Goal: Task Accomplishment & Management: Use online tool/utility

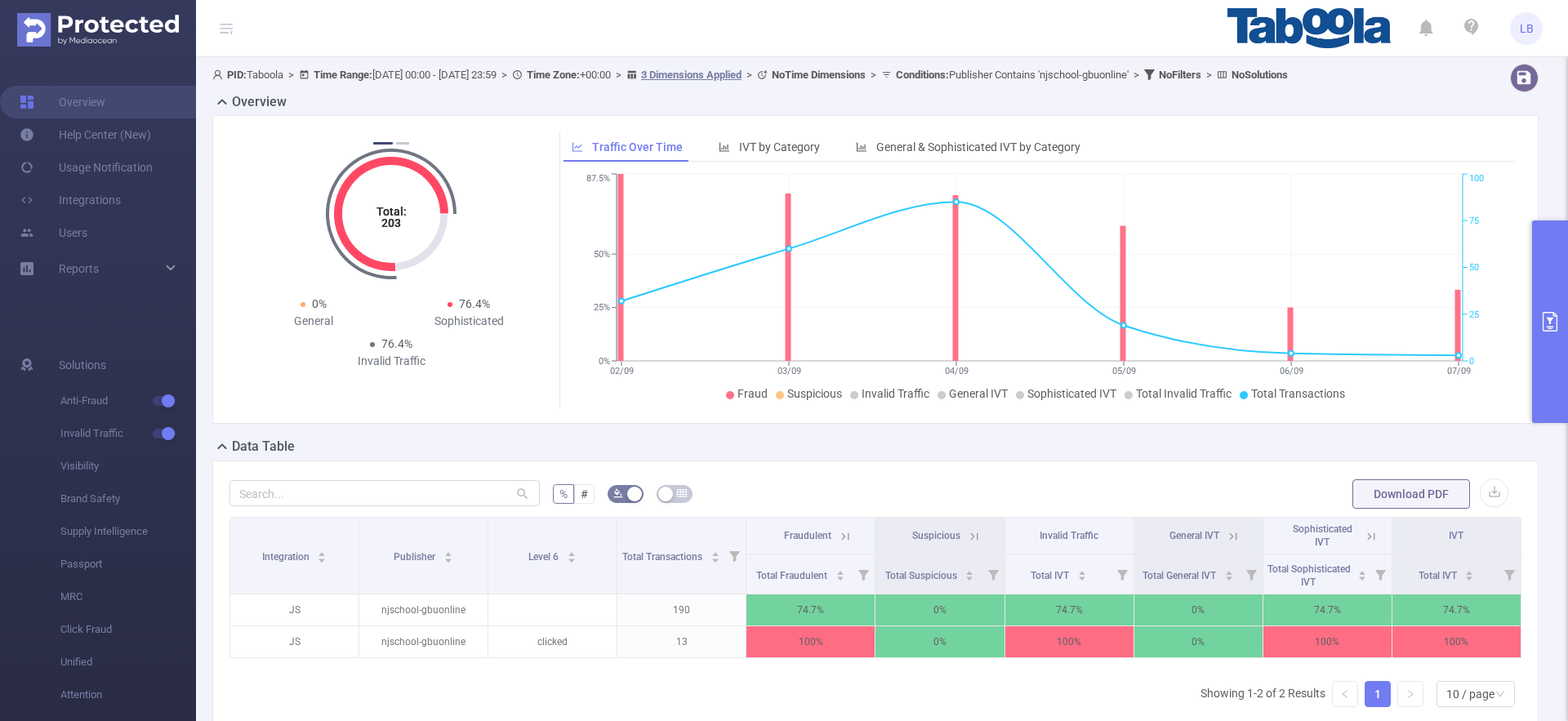
click at [1535, 257] on button "primary" at bounding box center [1550, 321] width 36 height 202
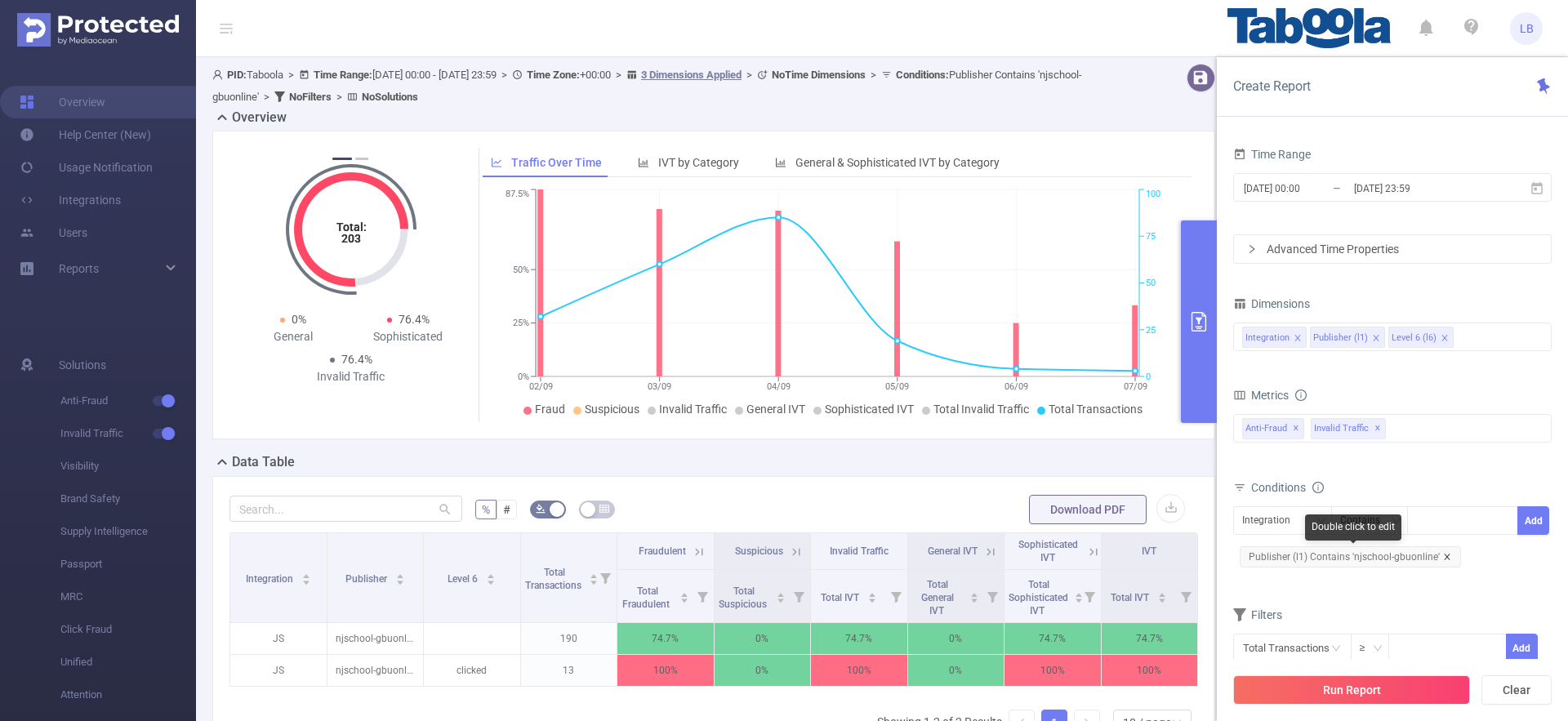
click at [1443, 558] on icon "icon: close" at bounding box center [1446, 556] width 8 height 8
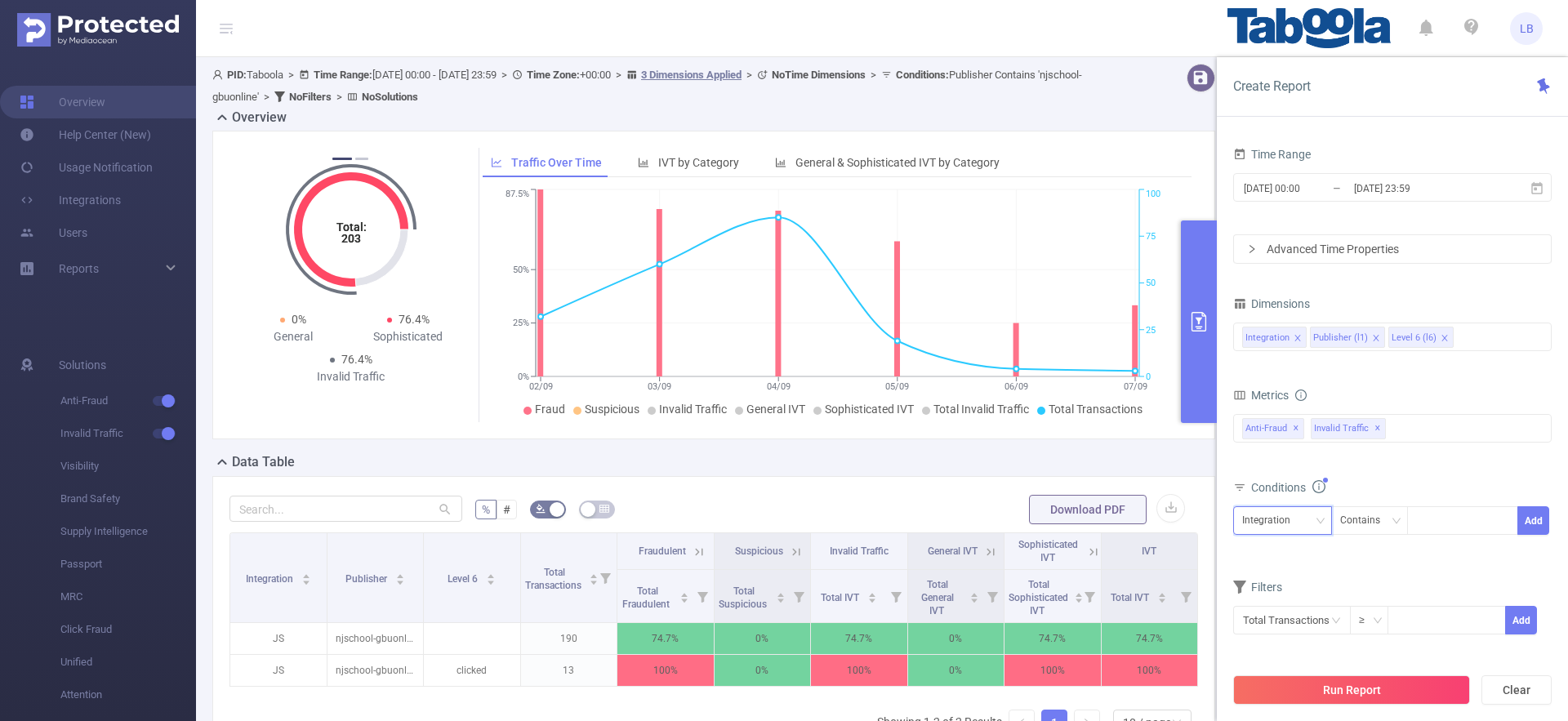
click at [1259, 533] on div "Integration" at bounding box center [1271, 521] width 60 height 27
click at [1298, 581] on li "Publisher (l1)" at bounding box center [1282, 581] width 99 height 26
click at [1460, 514] on div at bounding box center [1461, 521] width 94 height 27
paste input "soccertv-"
type input "soccertv-"
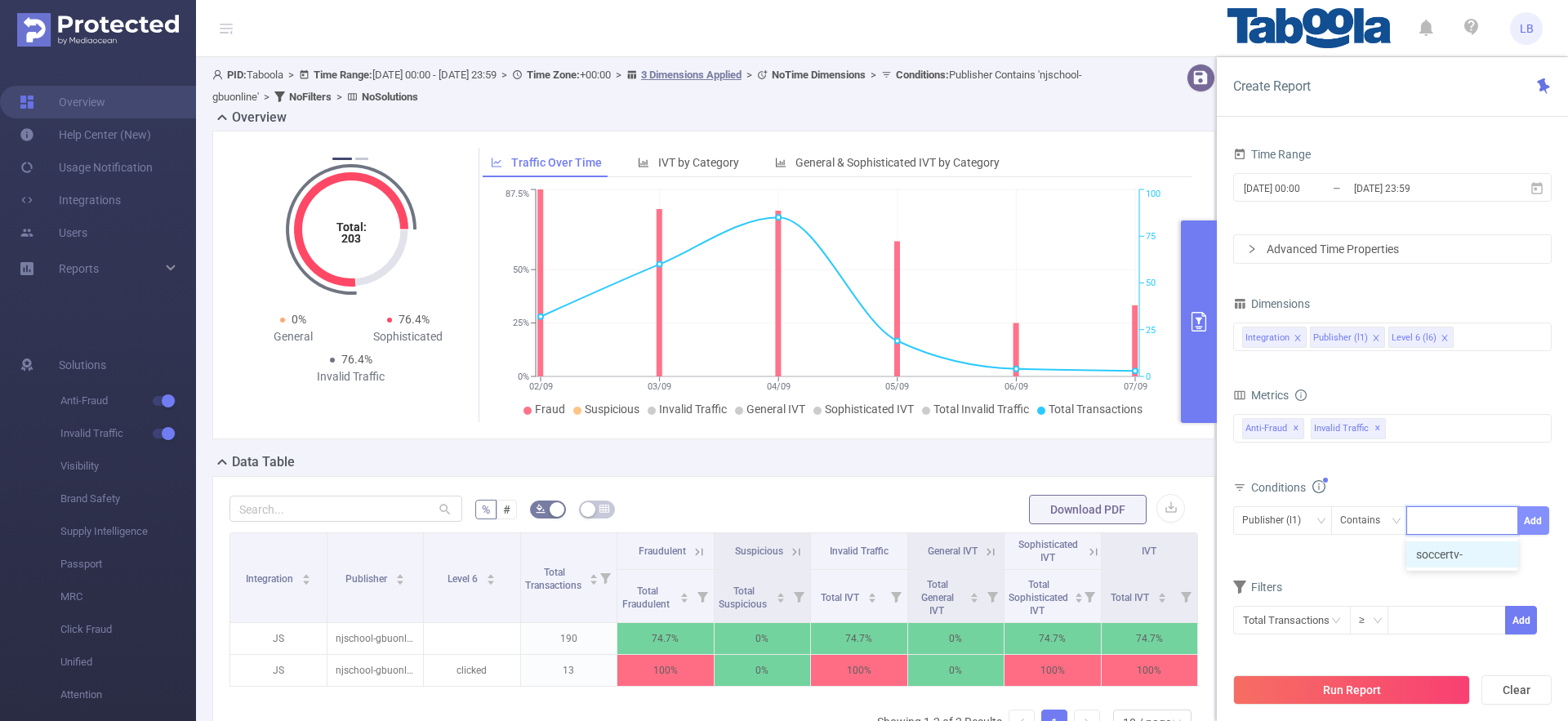
click at [1535, 526] on button "Add" at bounding box center [1533, 521] width 32 height 29
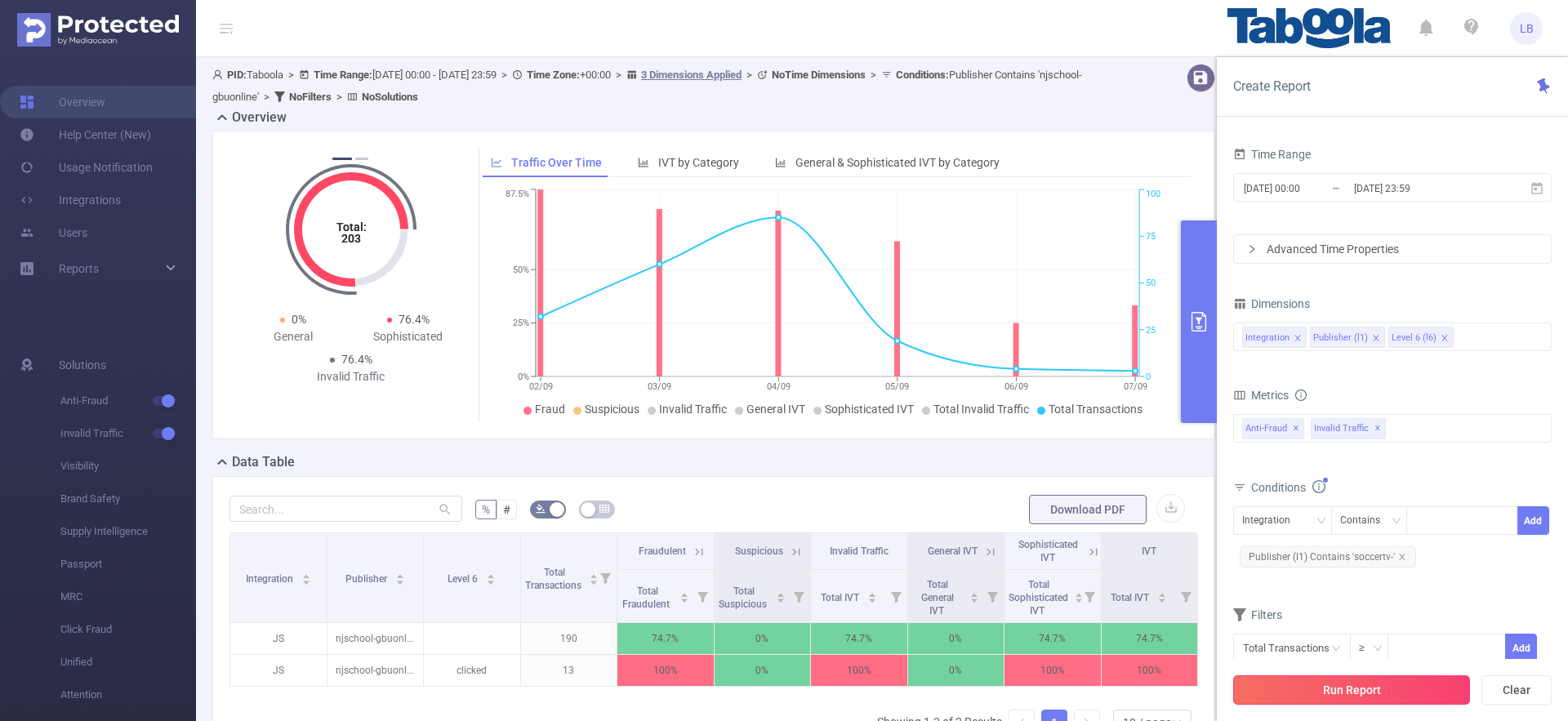
click at [1392, 692] on button "Run Report" at bounding box center [1351, 690] width 237 height 30
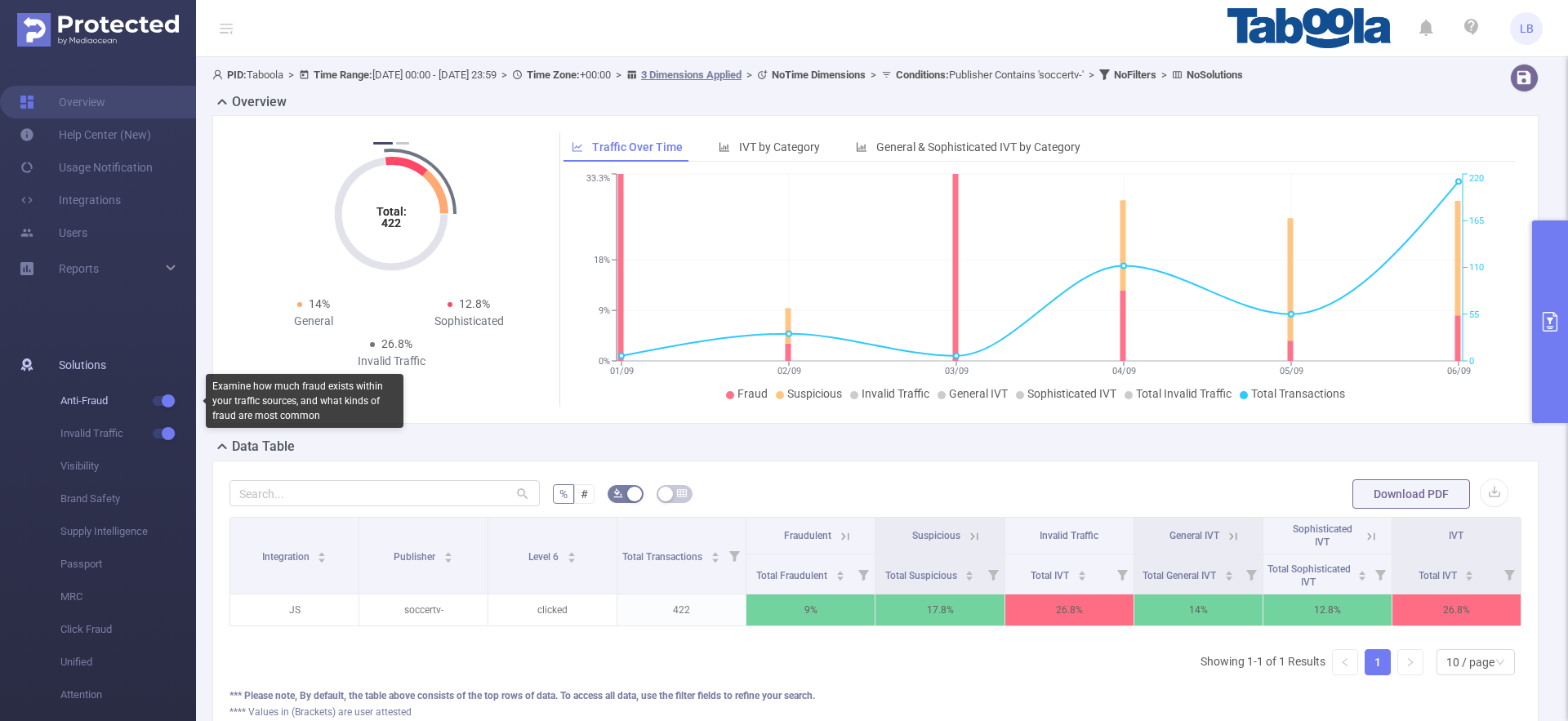
click at [161, 402] on button "button" at bounding box center [164, 401] width 23 height 10
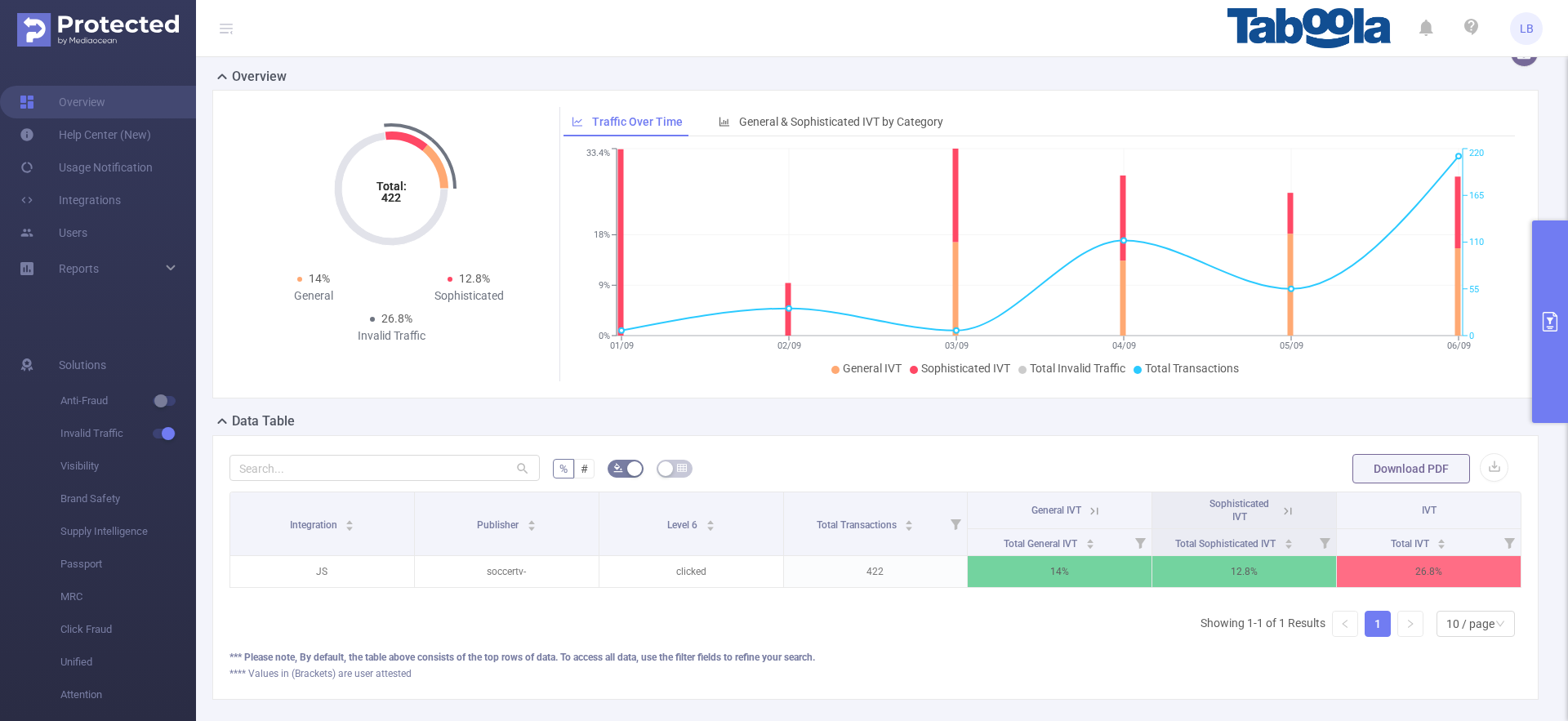
scroll to position [27, 0]
click at [1551, 341] on button "primary" at bounding box center [1550, 321] width 36 height 202
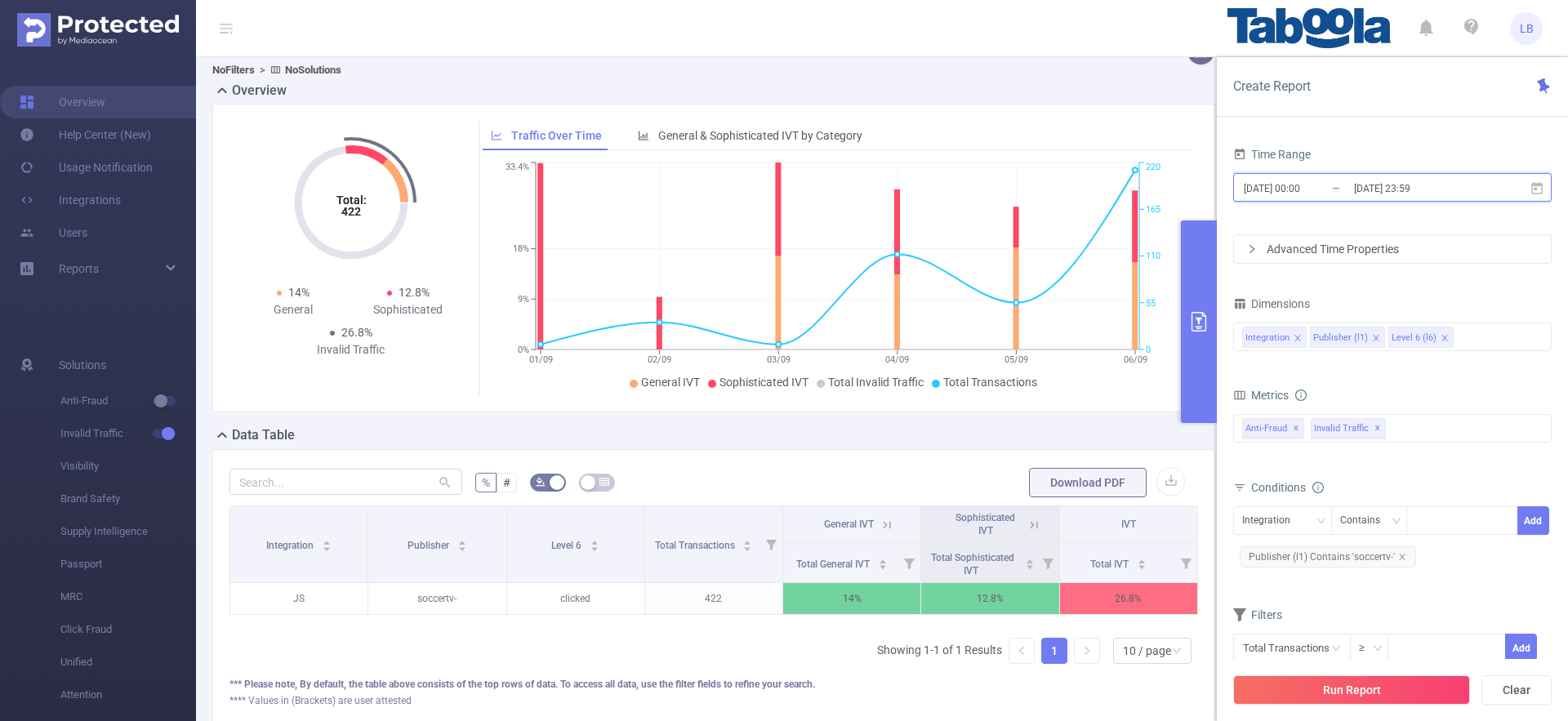
click at [1298, 200] on span "[DATE] 00:00 _ [DATE] 23:59" at bounding box center [1392, 187] width 318 height 29
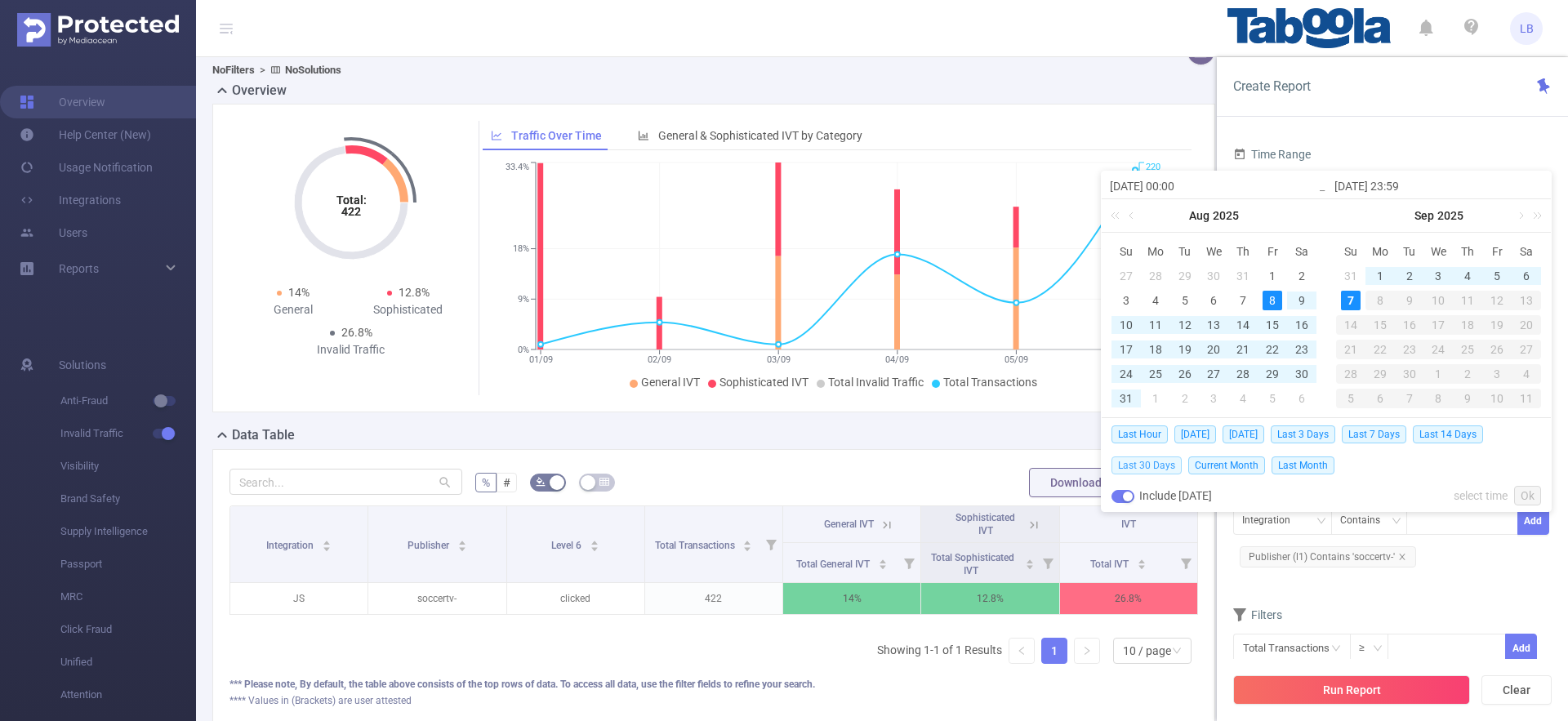
click at [1148, 463] on span "Last 30 Days" at bounding box center [1146, 466] width 70 height 18
type input "[DATE] 00:00"
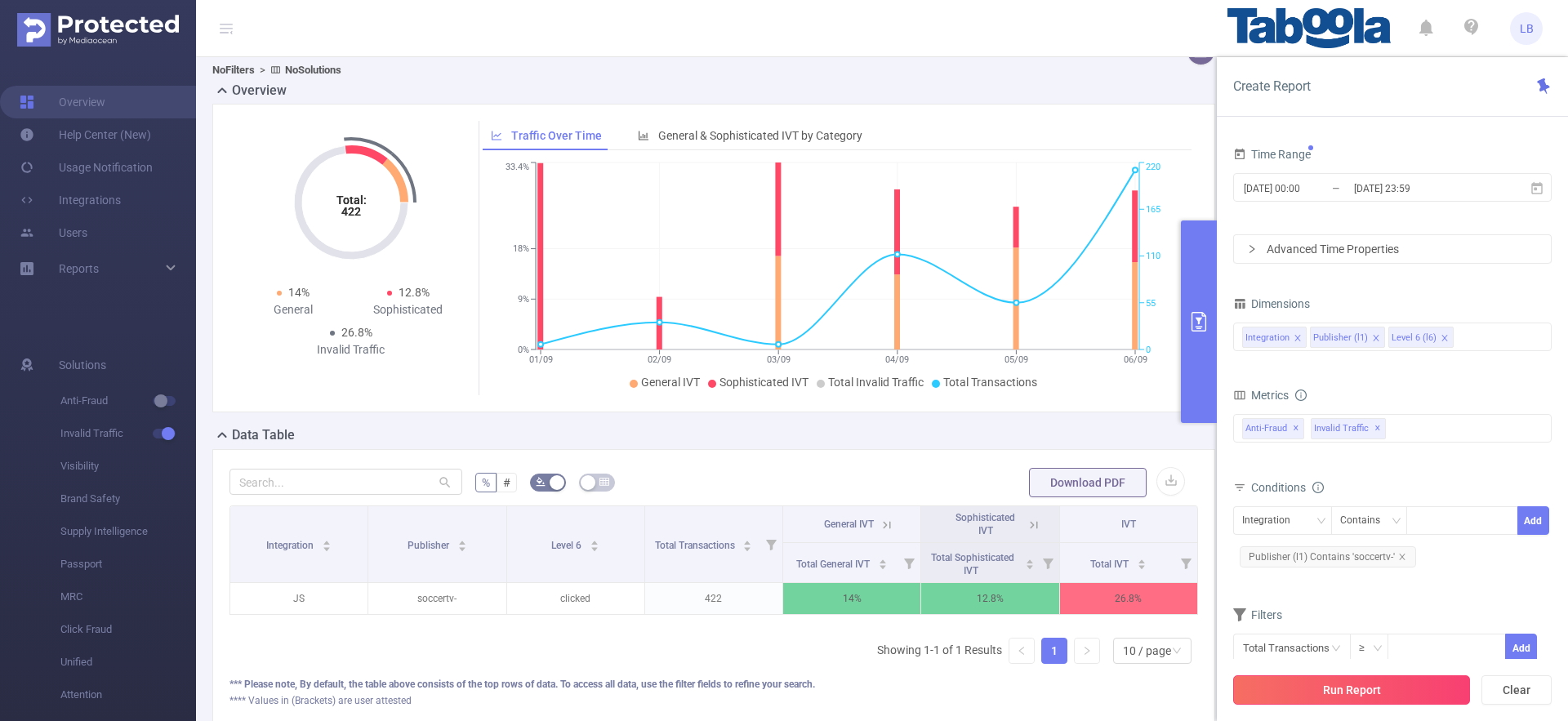
click at [1380, 686] on button "Run Report" at bounding box center [1351, 690] width 237 height 30
